Goal: Task Accomplishment & Management: Contribute content

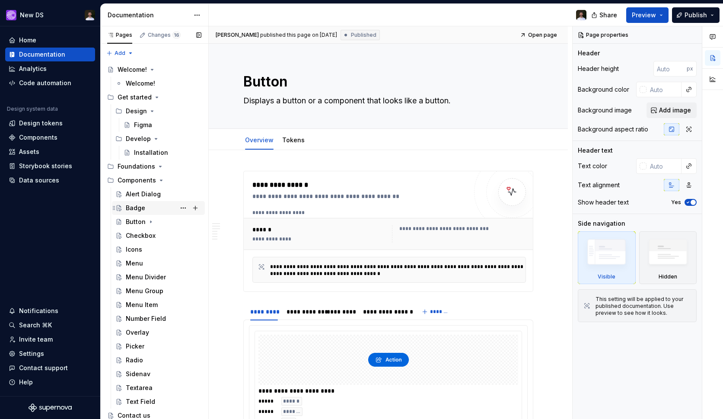
scroll to position [1, 0]
click at [194, 179] on button "Page tree" at bounding box center [195, 179] width 12 height 12
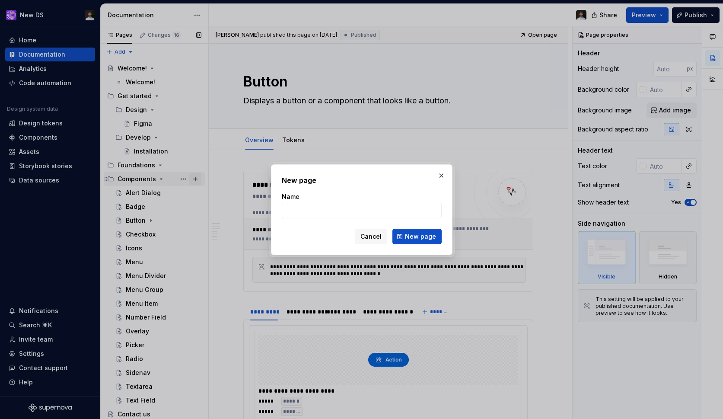
type textarea "*"
type input "Table"
click button "New page" at bounding box center [416, 237] width 49 height 16
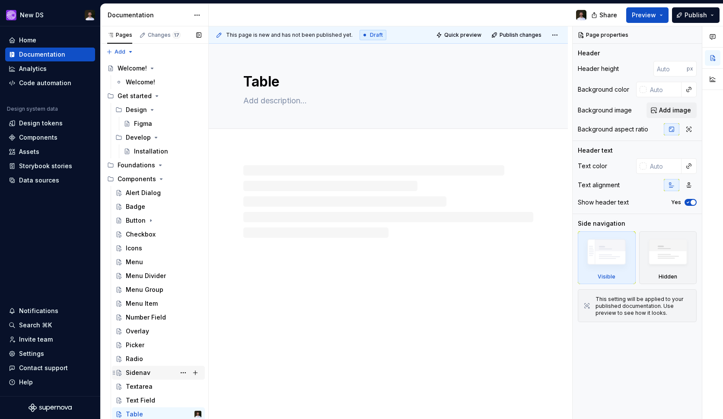
scroll to position [15, 0]
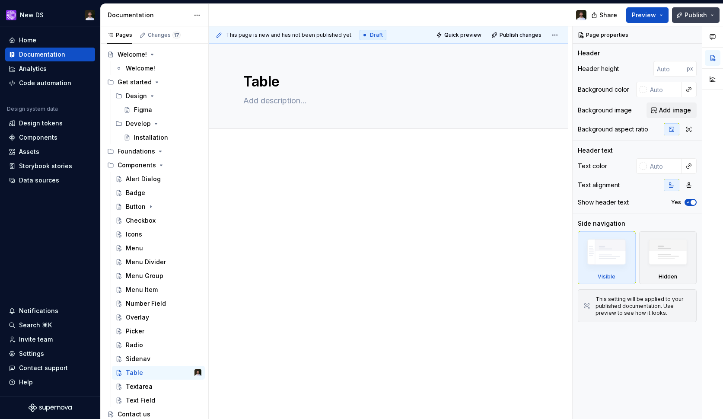
click at [696, 19] on button "Publish" at bounding box center [696, 15] width 48 height 16
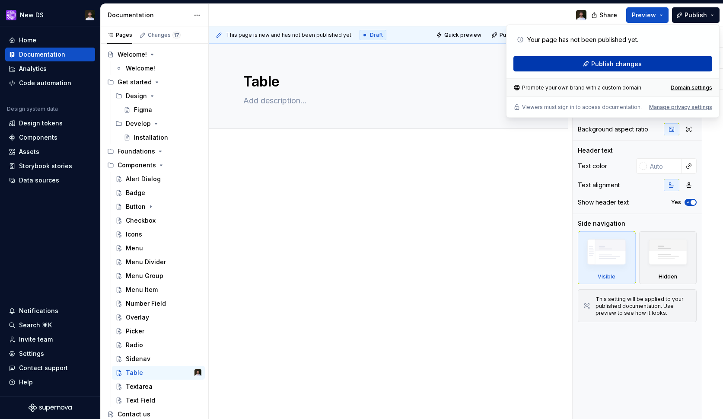
click at [645, 64] on button "Publish changes" at bounding box center [613, 64] width 199 height 16
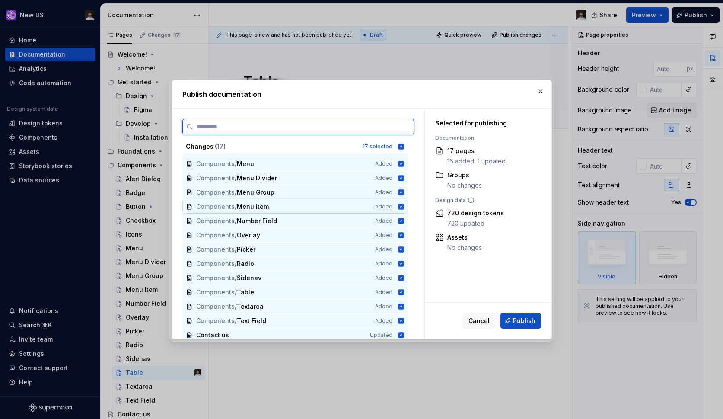
scroll to position [59, 0]
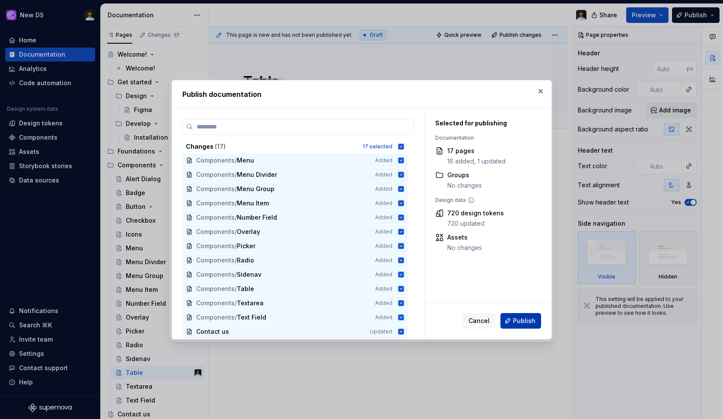
click at [507, 322] on button "Publish" at bounding box center [521, 321] width 41 height 16
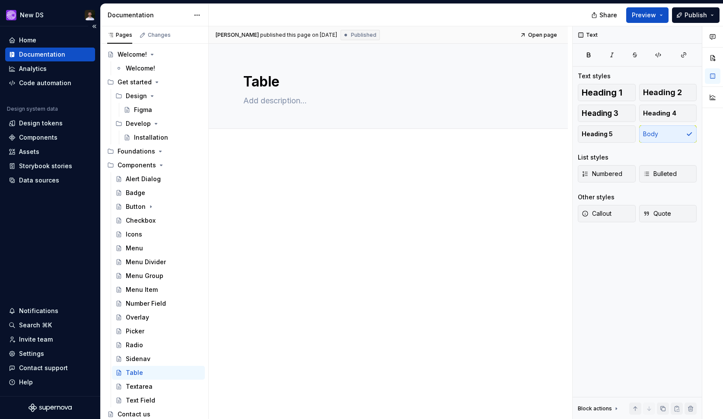
type textarea "*"
